Goal: Transaction & Acquisition: Purchase product/service

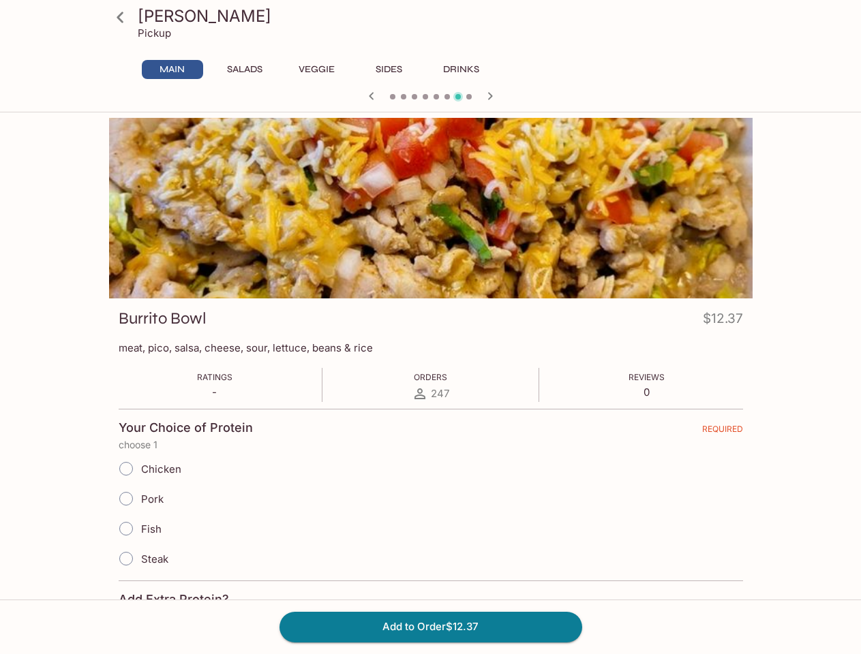
click at [430, 386] on div "247" at bounding box center [430, 394] width 37 height 16
click at [123, 70] on div "Main Salads Veggie Sides Drinks" at bounding box center [431, 73] width 644 height 27
click at [172, 70] on button "Main" at bounding box center [172, 69] width 61 height 19
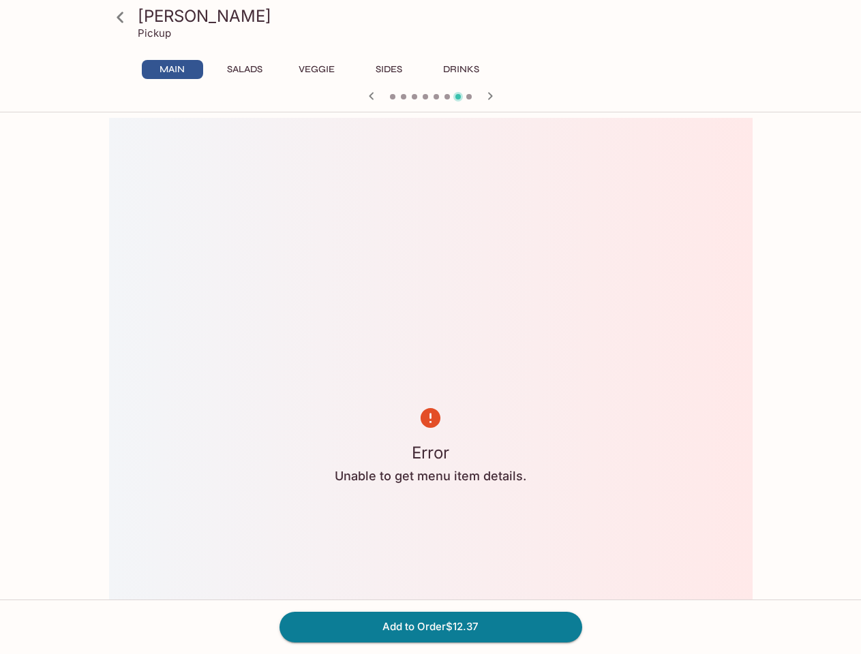
click at [245, 70] on button "Salads" at bounding box center [244, 69] width 61 height 19
click at [317, 70] on button "Veggie" at bounding box center [316, 69] width 61 height 19
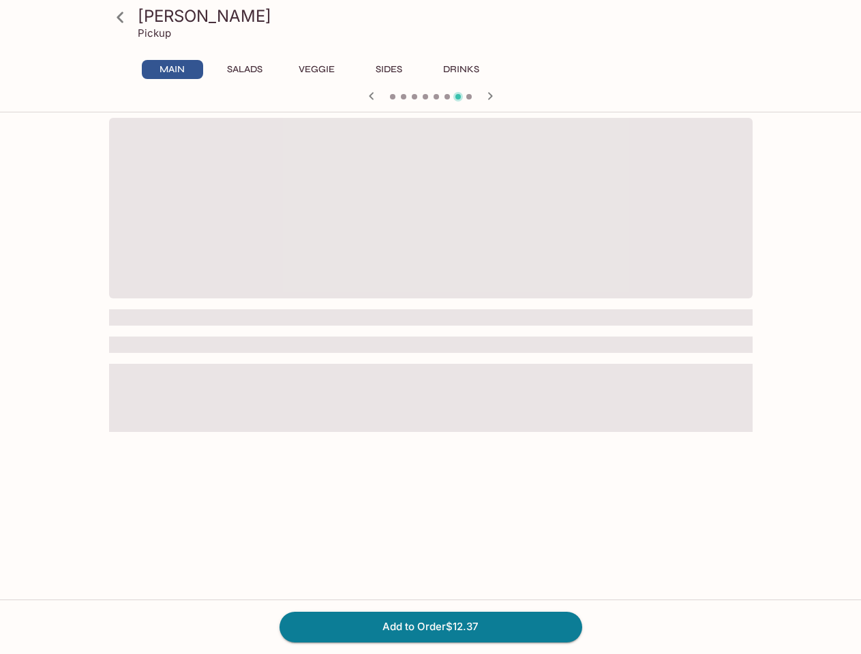
click at [389, 70] on button "Sides" at bounding box center [389, 69] width 61 height 19
click at [462, 70] on button "Drinks" at bounding box center [461, 69] width 61 height 19
click at [739, 70] on div "Main Salads Veggie Sides Drinks" at bounding box center [431, 73] width 644 height 27
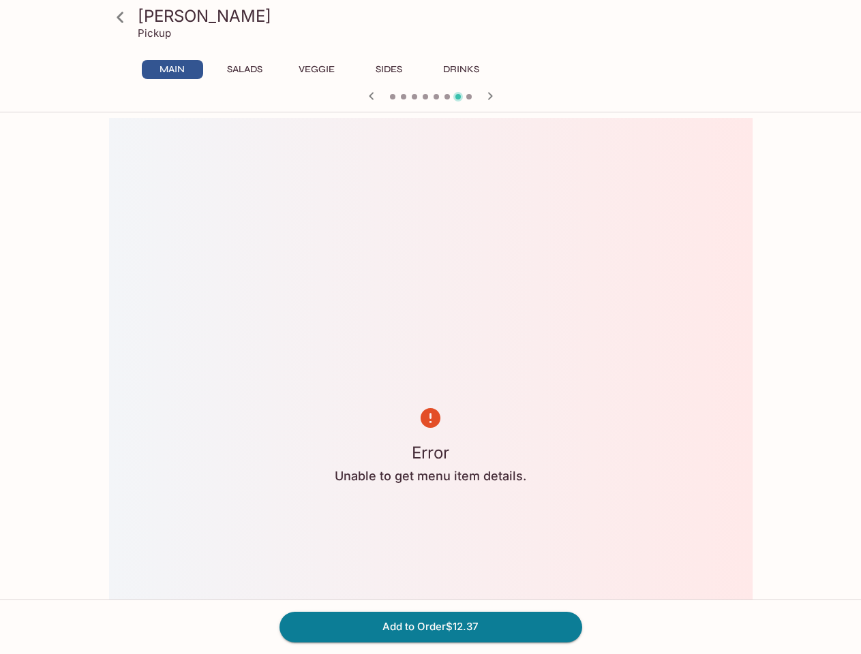
click at [372, 96] on icon "button" at bounding box center [371, 96] width 16 height 16
